Goal: Task Accomplishment & Management: Manage account settings

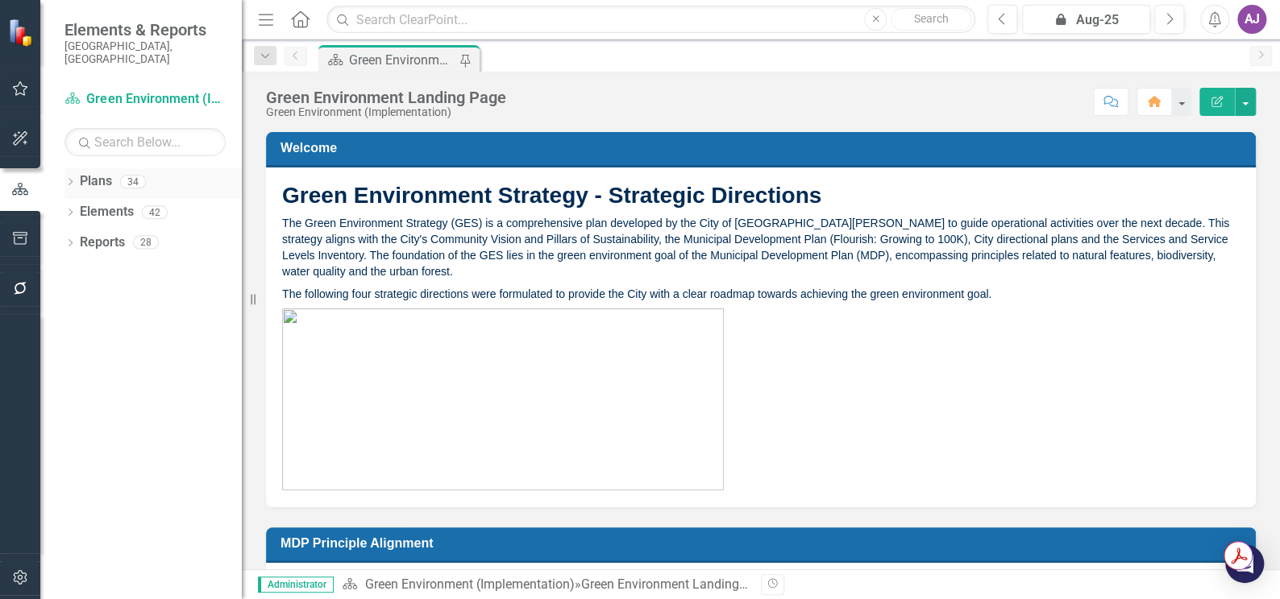
click at [67, 179] on icon "Dropdown" at bounding box center [69, 183] width 11 height 9
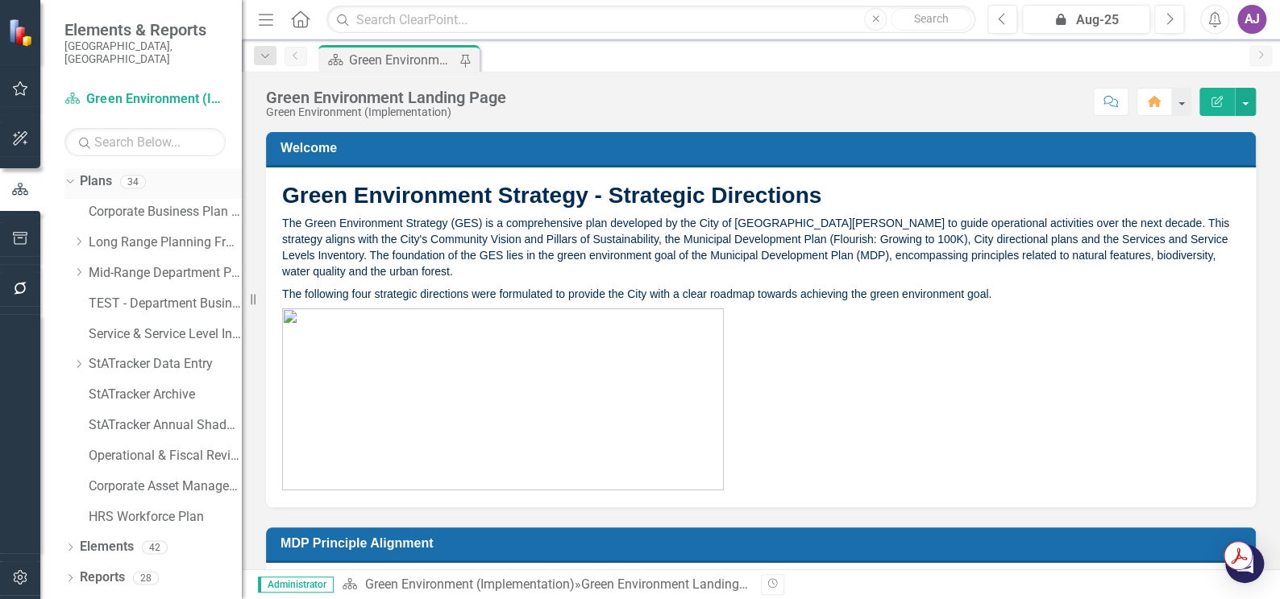
click at [88, 172] on link "Plans" at bounding box center [96, 181] width 32 height 19
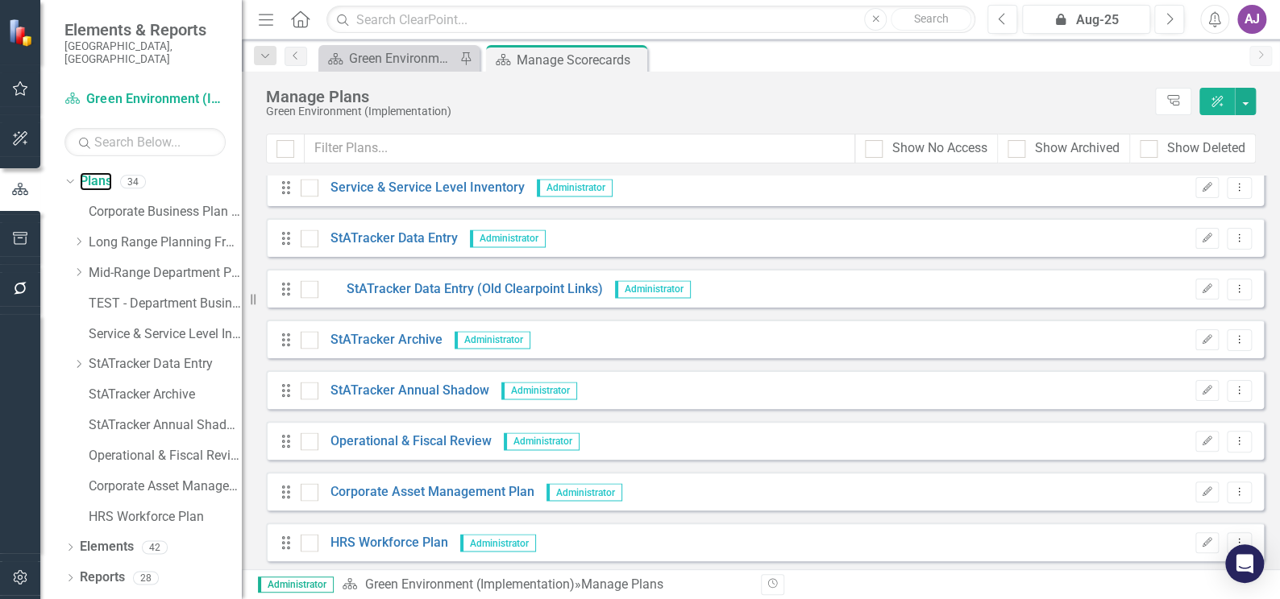
scroll to position [1331, 0]
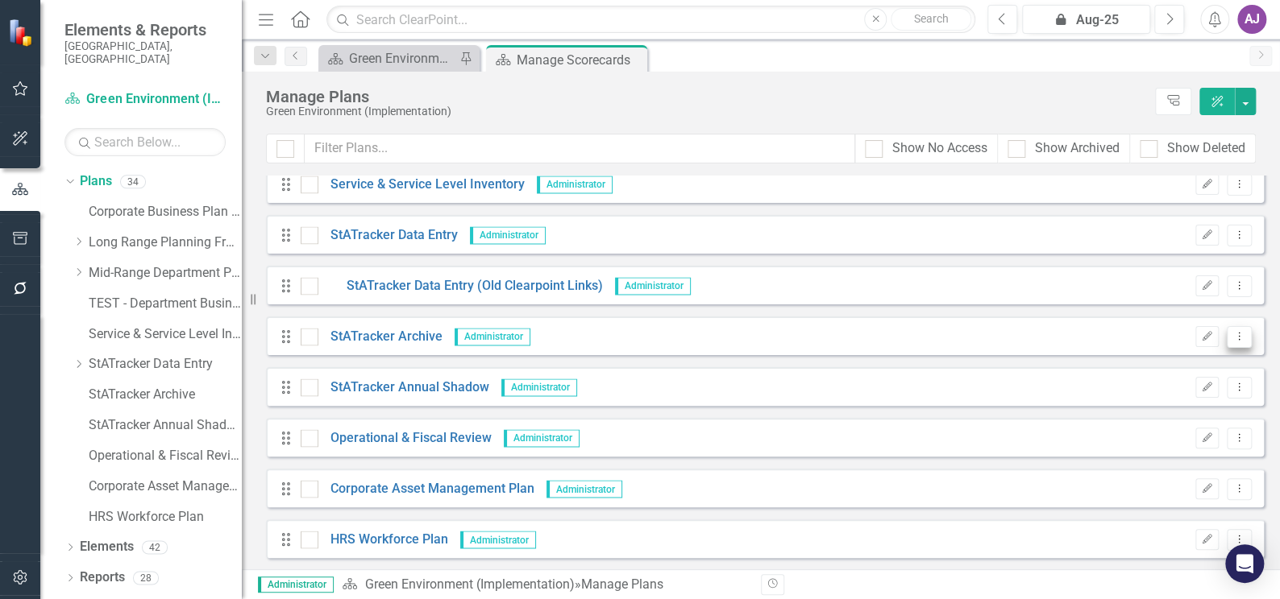
click at [1232, 341] on icon "Dropdown Menu" at bounding box center [1239, 336] width 14 height 10
click at [1011, 384] on div "Drag StATracker Annual Shadow Administrator Edit Dropdown Menu" at bounding box center [765, 386] width 998 height 39
click at [1201, 383] on icon "Edit" at bounding box center [1207, 388] width 12 height 10
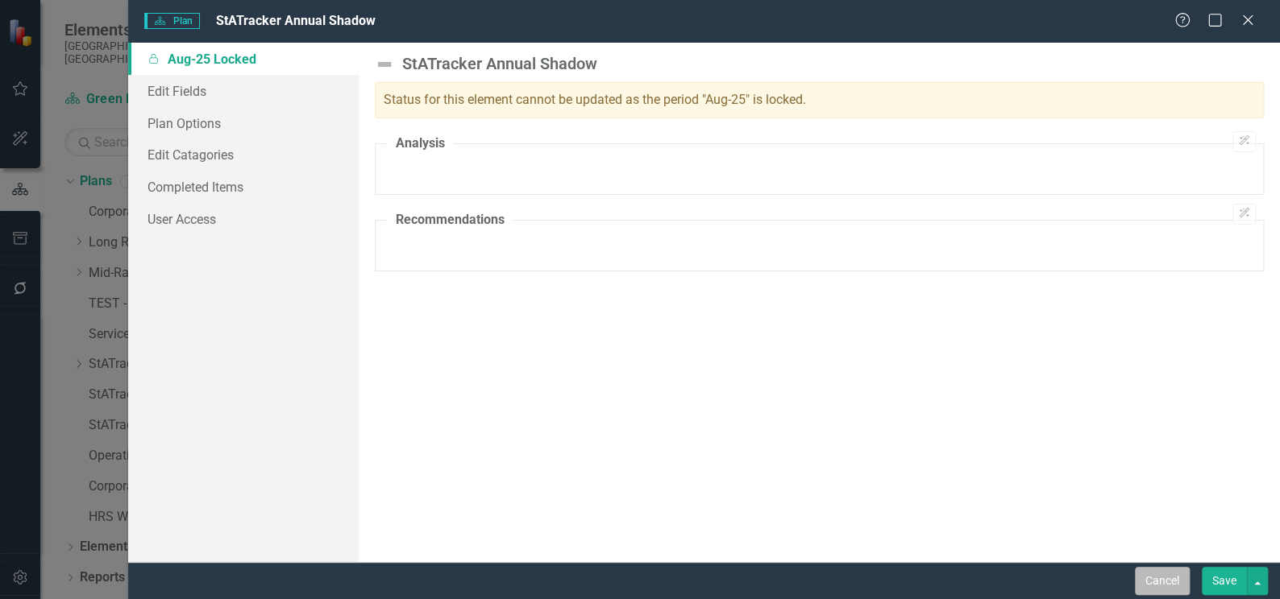
click at [1163, 583] on button "Cancel" at bounding box center [1161, 581] width 55 height 28
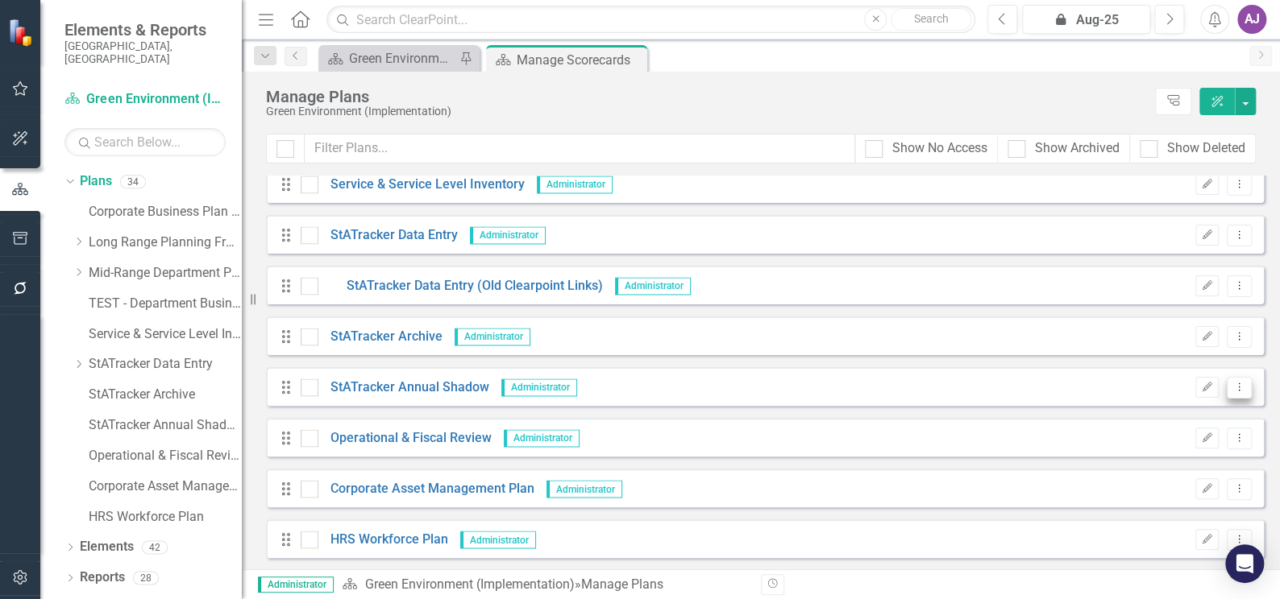
click at [1232, 385] on icon "Dropdown Menu" at bounding box center [1239, 387] width 14 height 10
click at [1174, 502] on link "Trash Delete Plan" at bounding box center [1165, 502] width 147 height 30
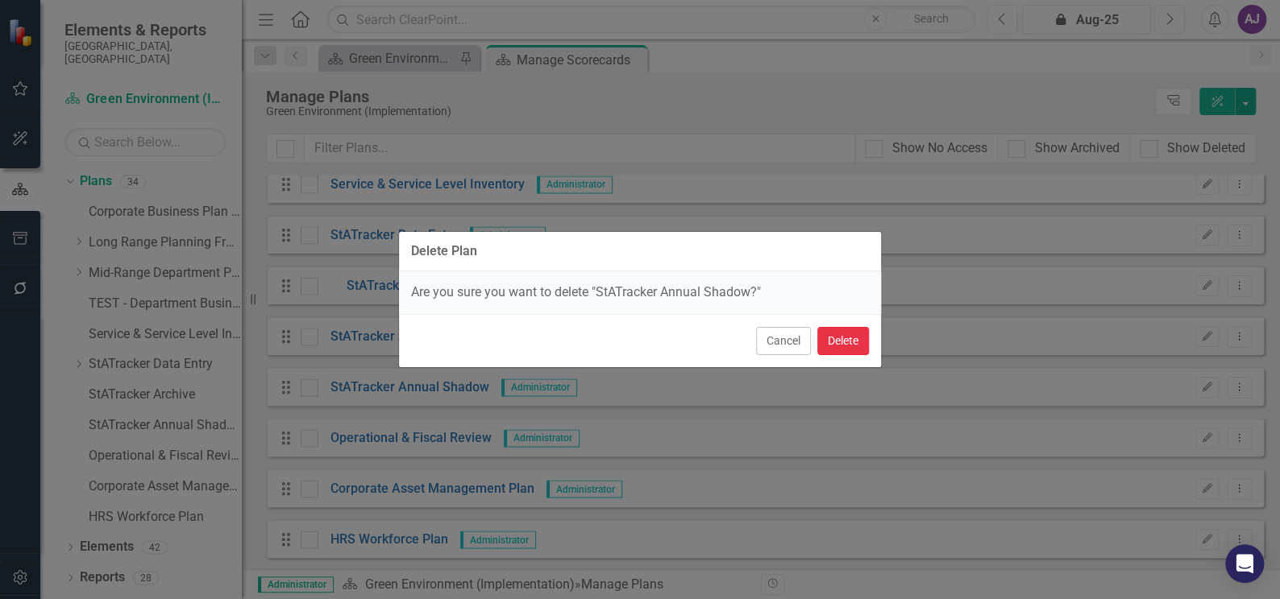
click at [858, 341] on button "Delete" at bounding box center [843, 341] width 52 height 28
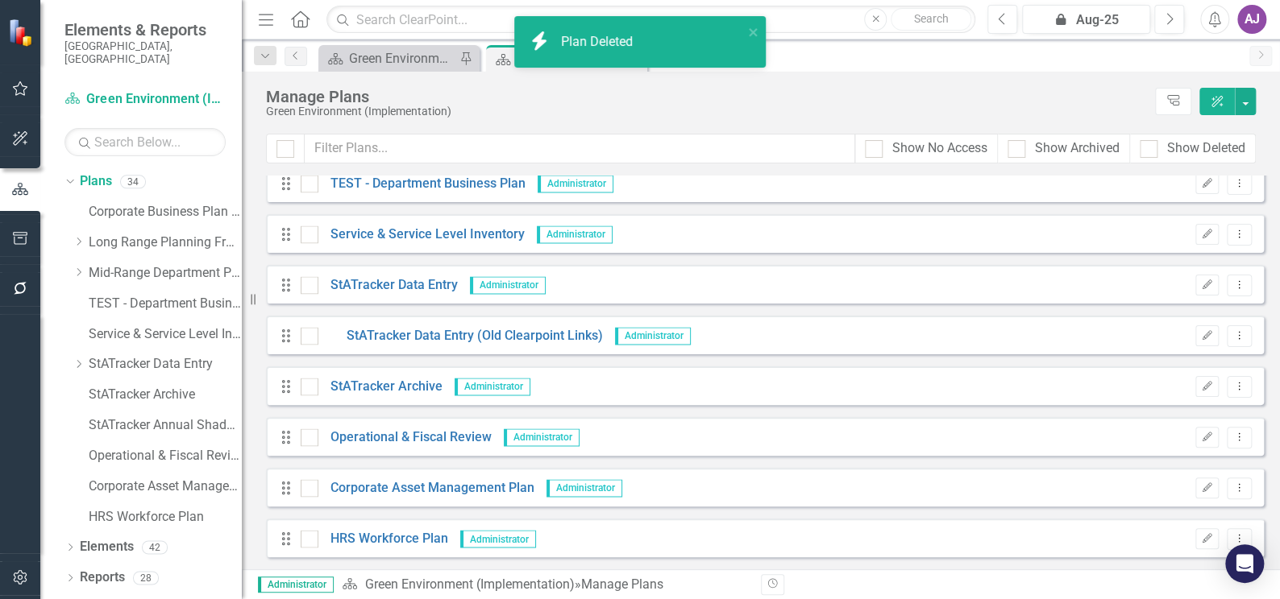
scroll to position [1280, 0]
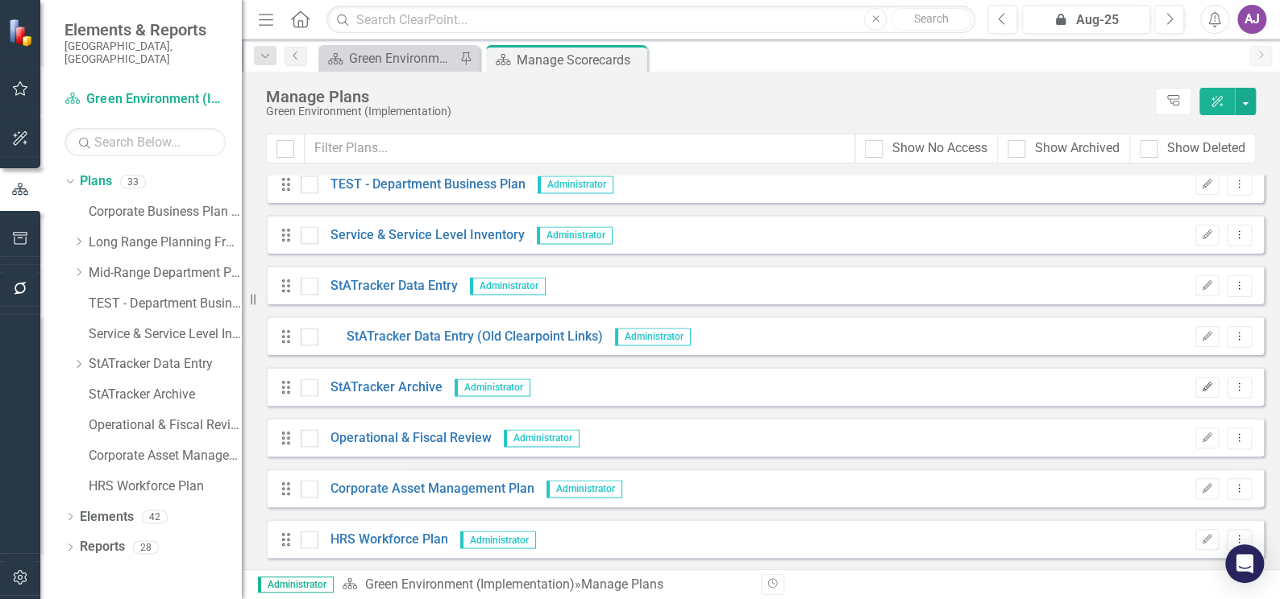
click at [1201, 387] on icon "Edit" at bounding box center [1207, 388] width 12 height 10
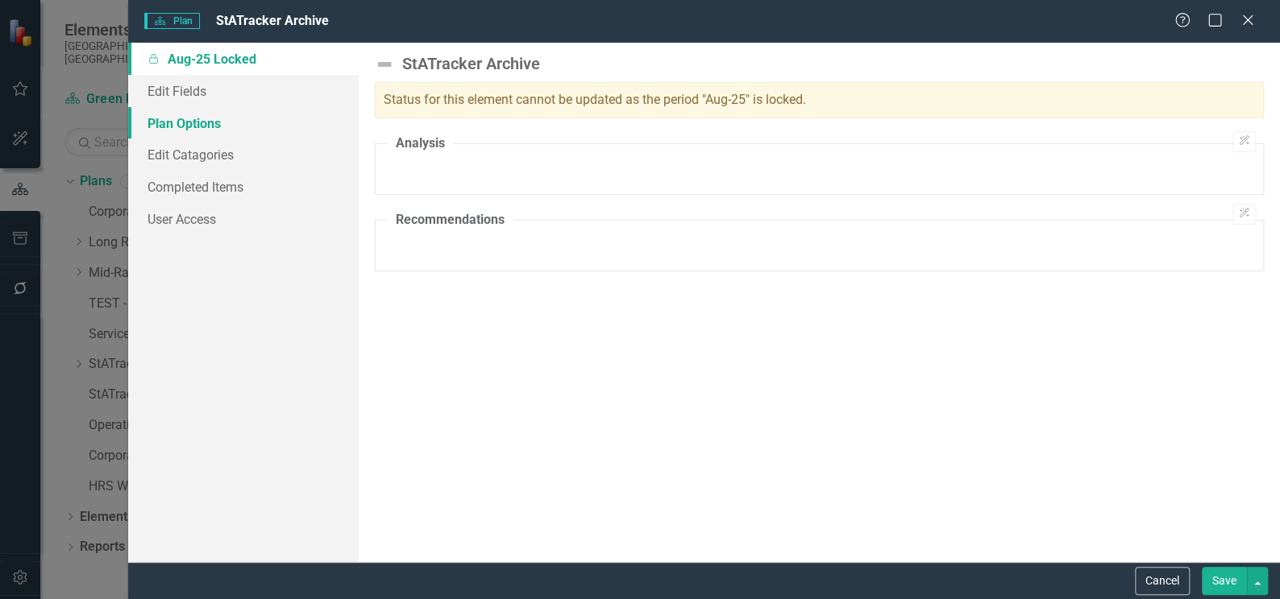
click at [192, 115] on link "Plan Options" at bounding box center [243, 123] width 230 height 32
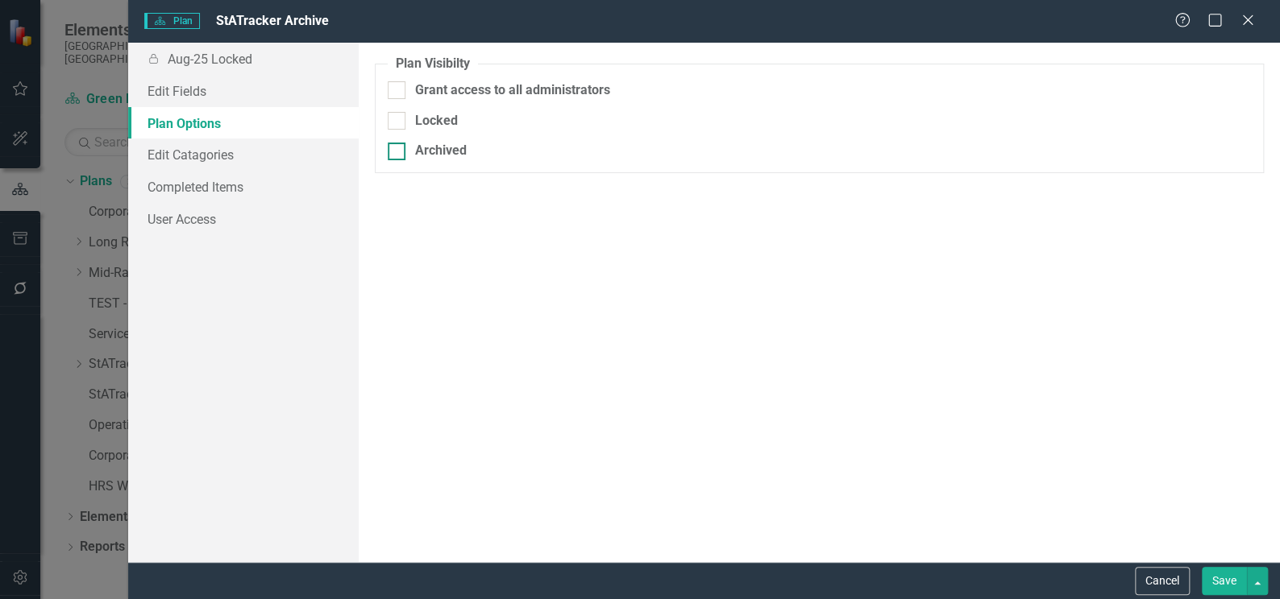
click at [407, 151] on div "Archived" at bounding box center [819, 151] width 863 height 19
click at [398, 151] on input "Archived" at bounding box center [393, 148] width 10 height 10
checkbox input "true"
click at [1218, 585] on button "Save" at bounding box center [1223, 581] width 45 height 28
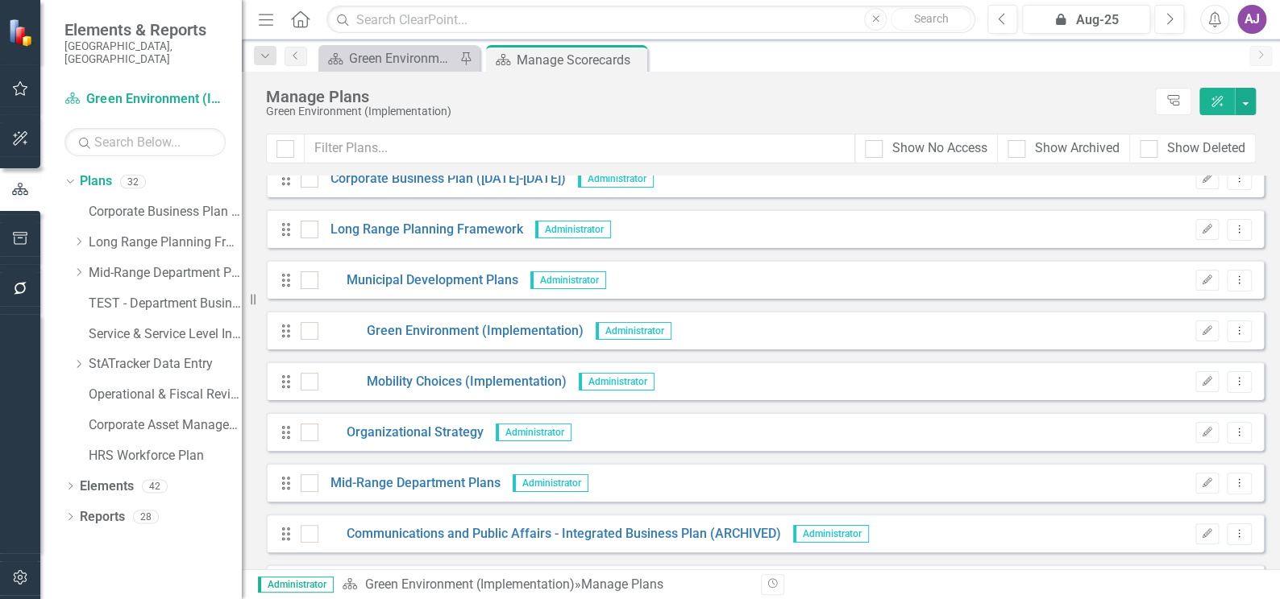
scroll to position [0, 0]
